Goal: Book appointment/travel/reservation

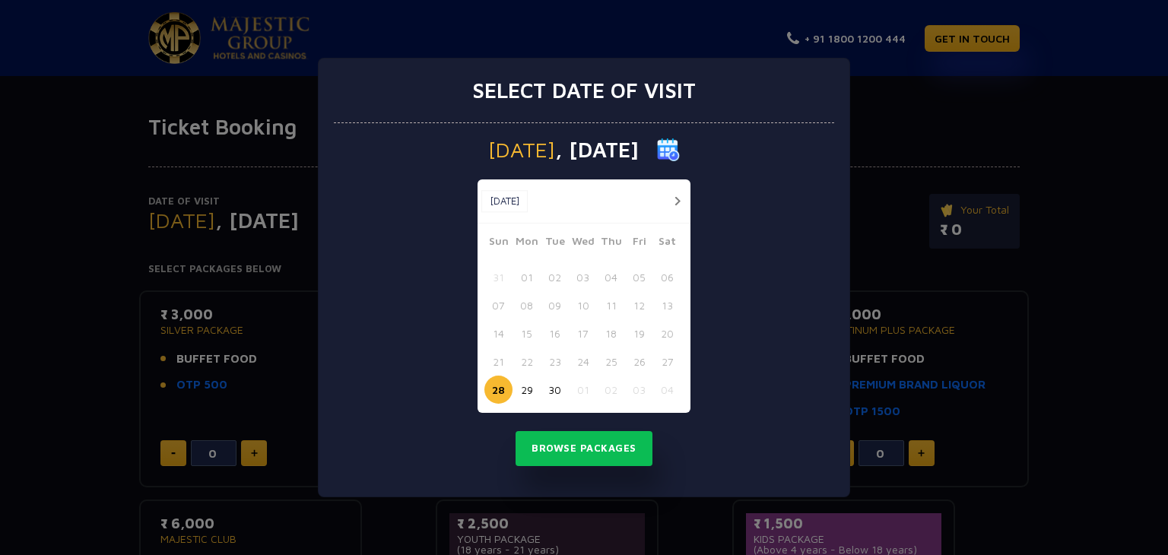
click at [678, 202] on button "button" at bounding box center [677, 201] width 19 height 19
click at [612, 281] on button "02" at bounding box center [611, 277] width 28 height 28
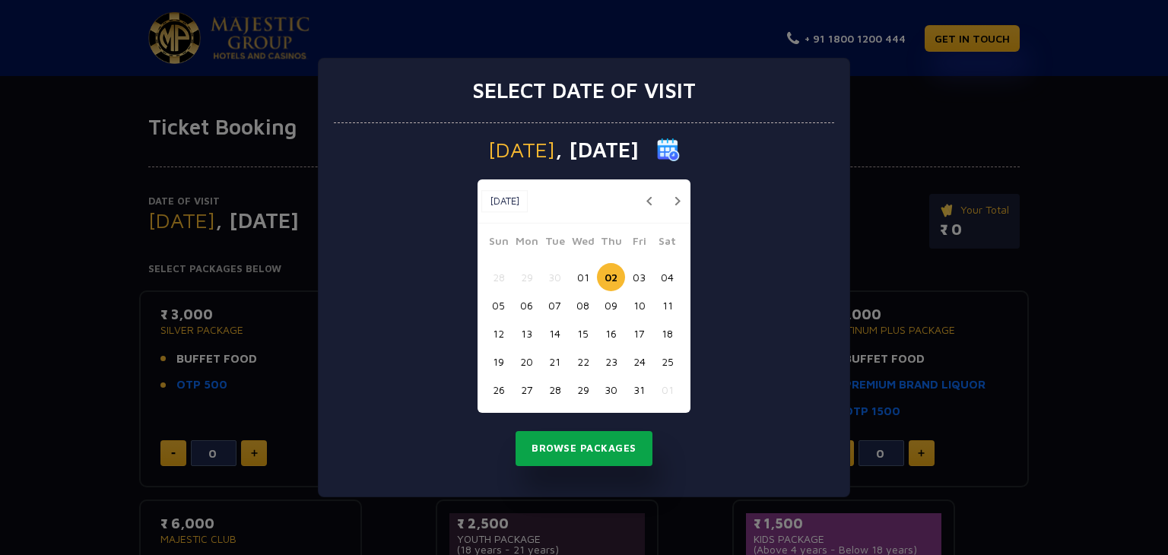
click at [586, 442] on button "Browse Packages" at bounding box center [584, 448] width 137 height 35
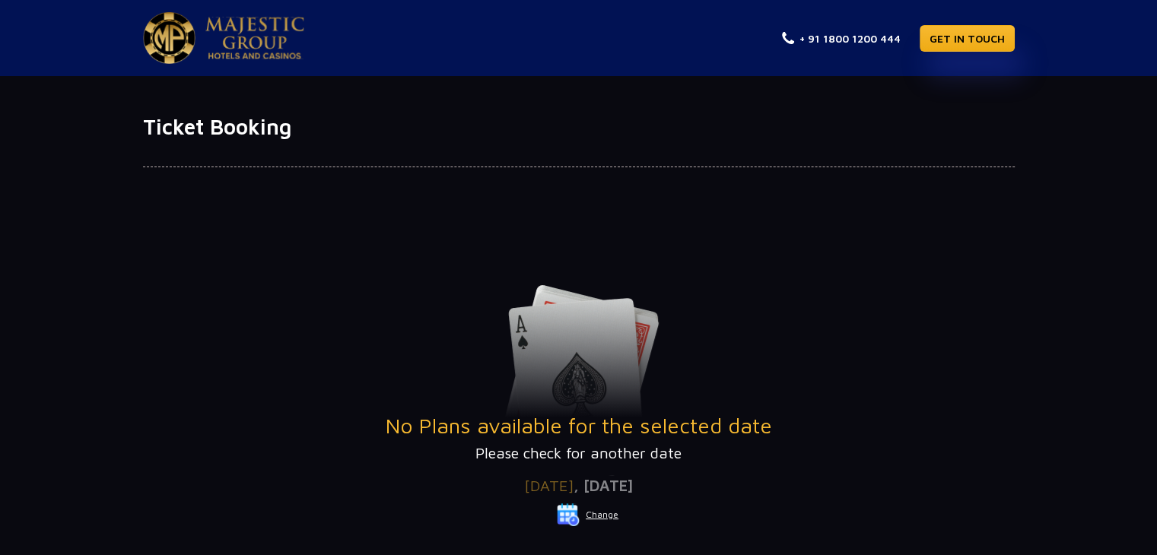
click at [602, 515] on button "Change" at bounding box center [587, 515] width 63 height 24
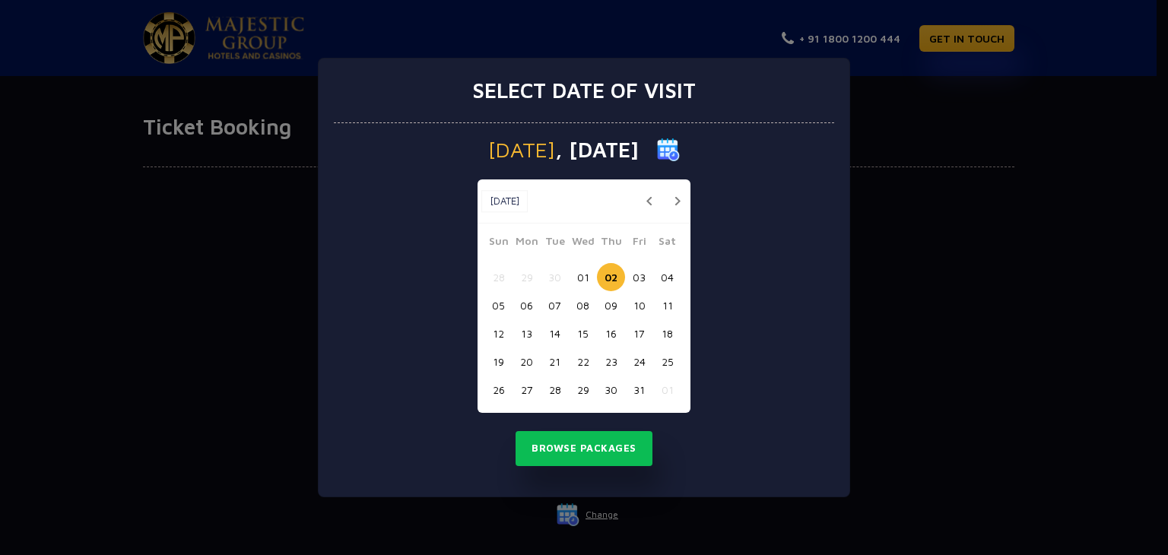
click at [672, 276] on button "04" at bounding box center [667, 277] width 28 height 28
click at [564, 446] on button "Browse Packages" at bounding box center [584, 448] width 137 height 35
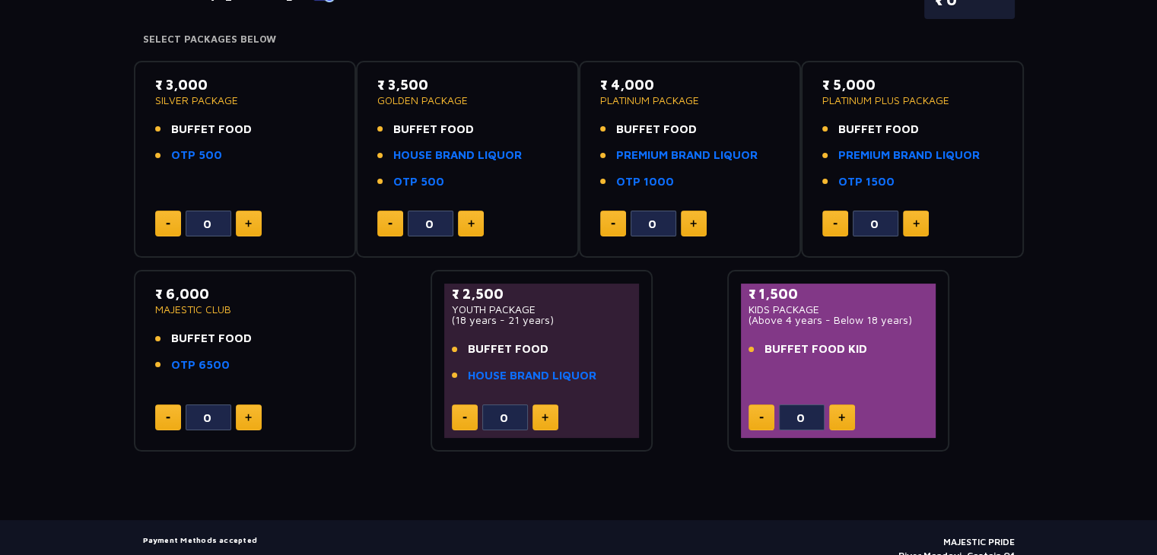
scroll to position [217, 0]
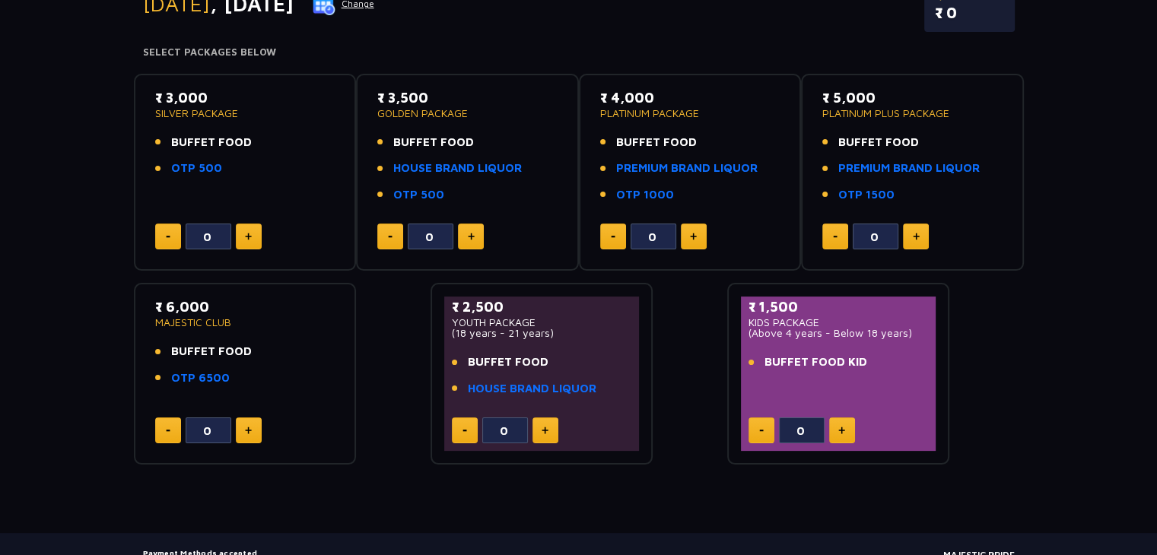
click at [532, 404] on div "₹ 2,500 YOUTH PACKAGE (18 years - 21 years) BUFFET FOOD HOUSE BRAND LIQUOR" at bounding box center [542, 352] width 180 height 110
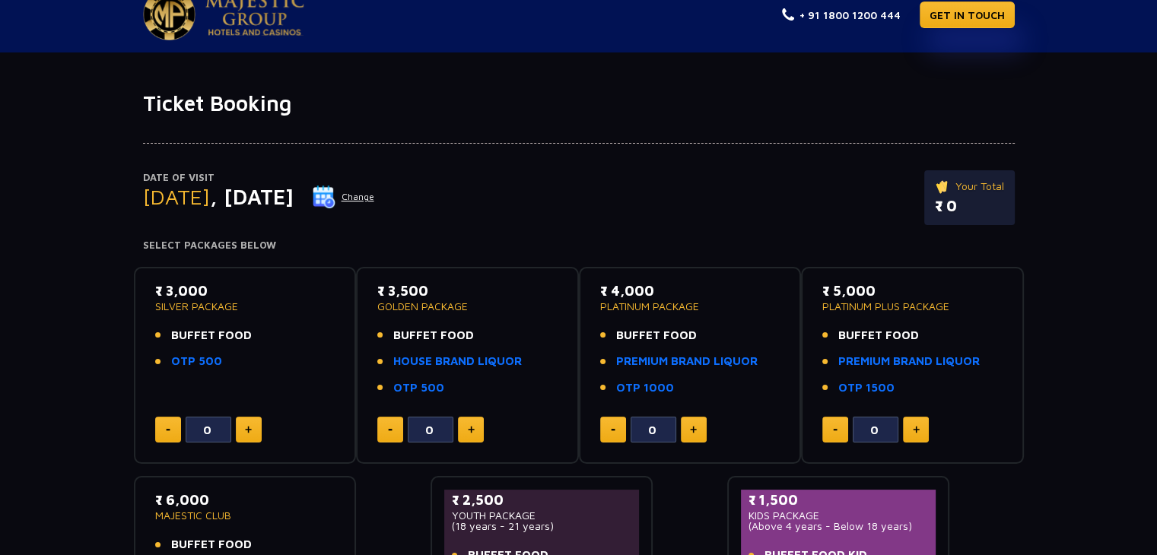
scroll to position [0, 0]
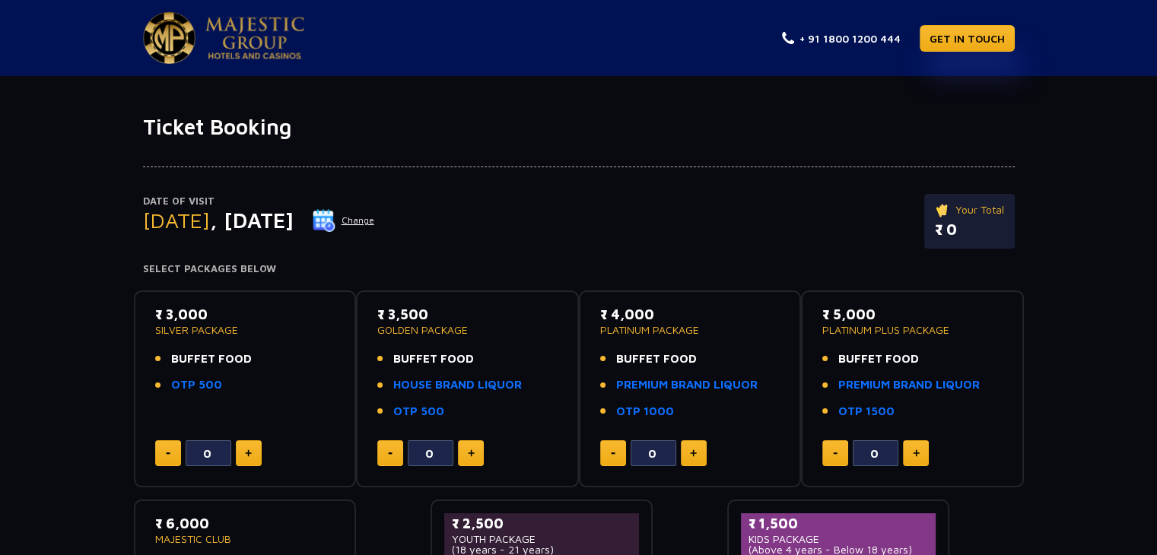
click at [375, 219] on button "Change" at bounding box center [343, 220] width 63 height 24
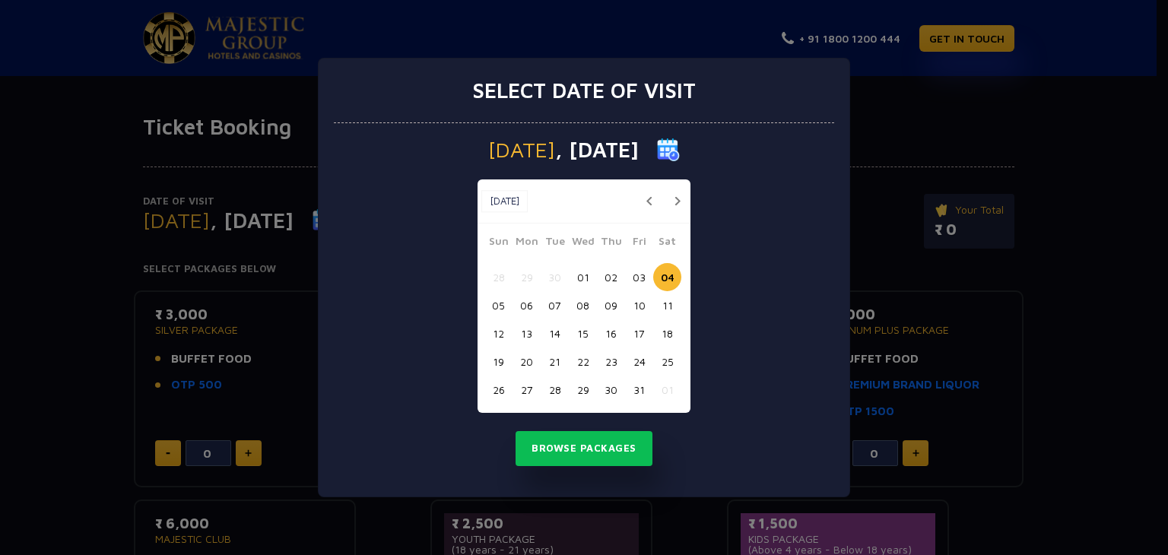
click at [497, 306] on button "05" at bounding box center [499, 305] width 28 height 28
click at [578, 456] on button "Browse Packages" at bounding box center [584, 448] width 137 height 35
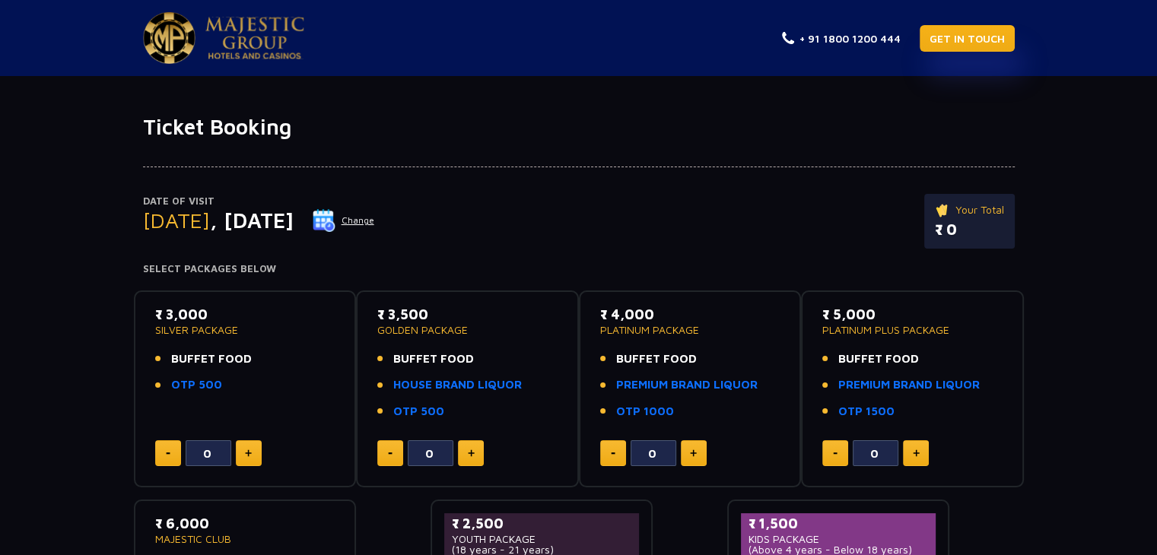
click at [957, 34] on link "GET IN TOUCH" at bounding box center [967, 38] width 95 height 27
